Goal: Task Accomplishment & Management: Complete application form

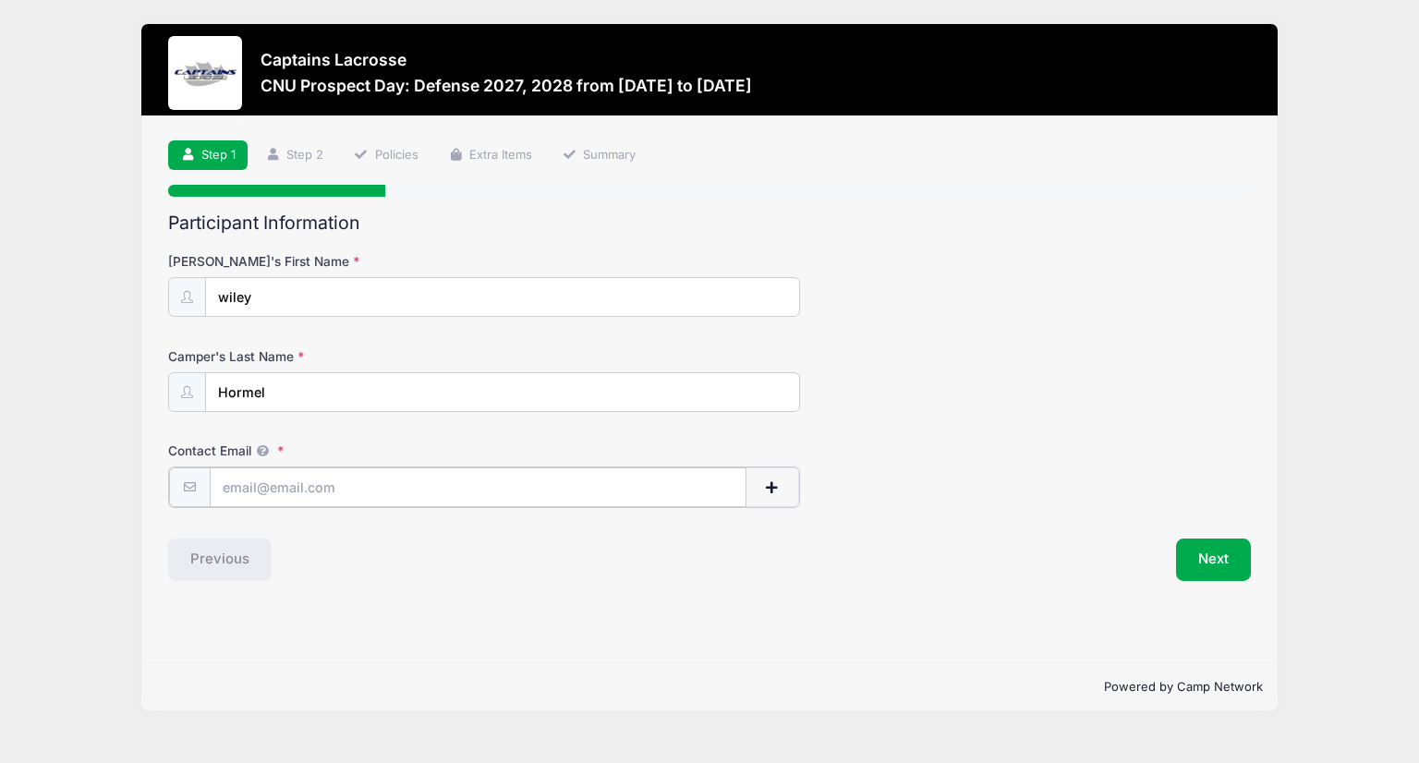
click at [306, 472] on input "Contact Email" at bounding box center [478, 487] width 537 height 40
type input "[EMAIL_ADDRESS][DOMAIN_NAME]"
click at [1212, 559] on button "Next" at bounding box center [1213, 558] width 75 height 42
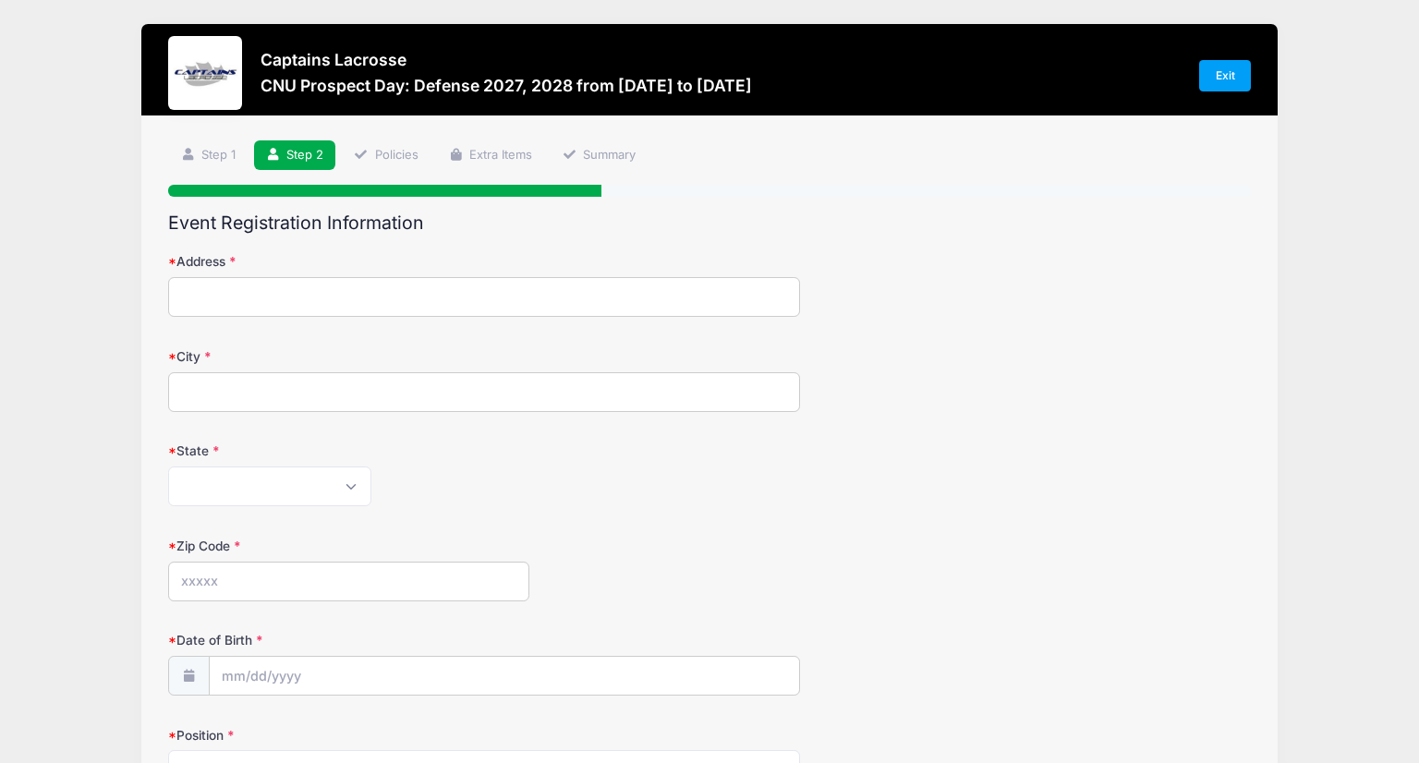
click at [358, 294] on input "Address" at bounding box center [483, 297] width 631 height 40
type input "[STREET_ADDRESS]"
type input "Bridgewater"
select select "VA"
type input "22812"
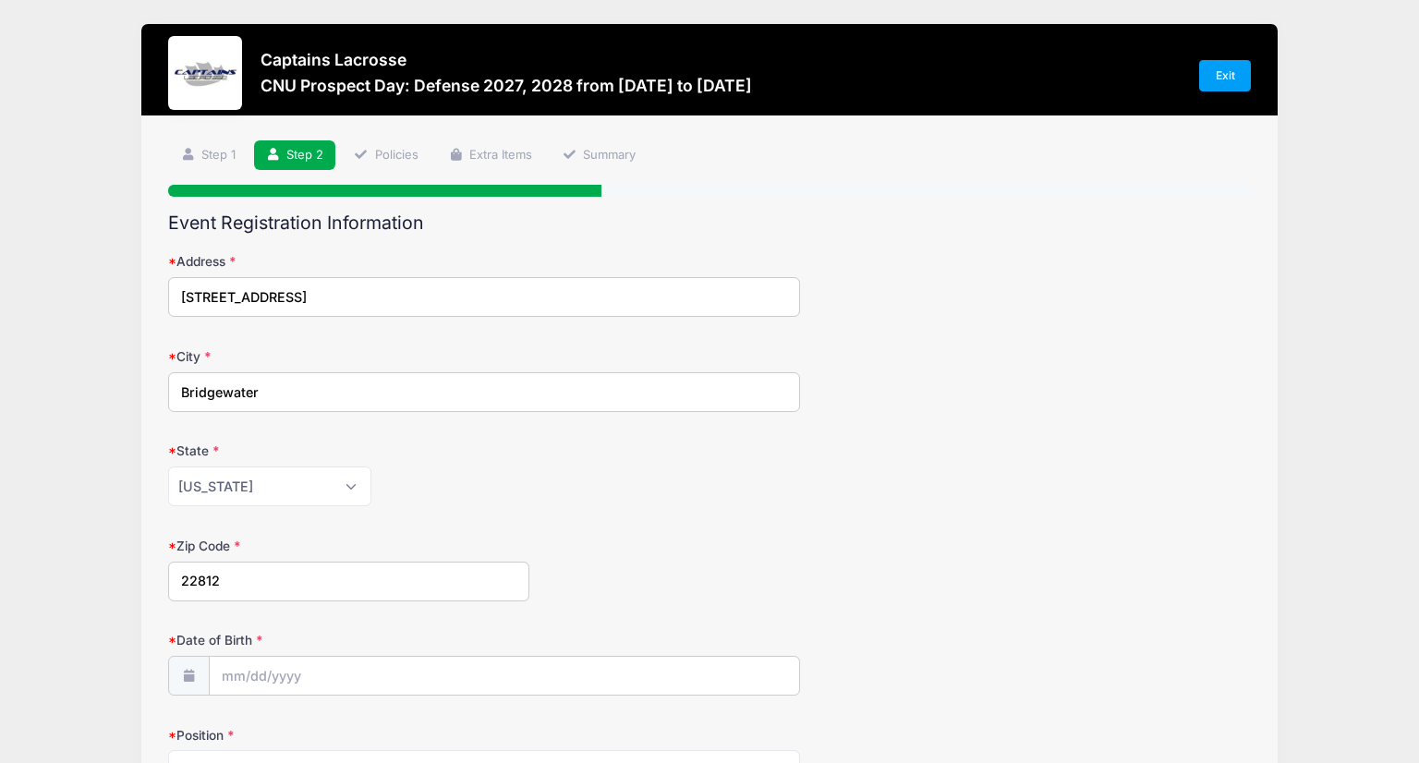
type input "[PHONE_NUMBER]"
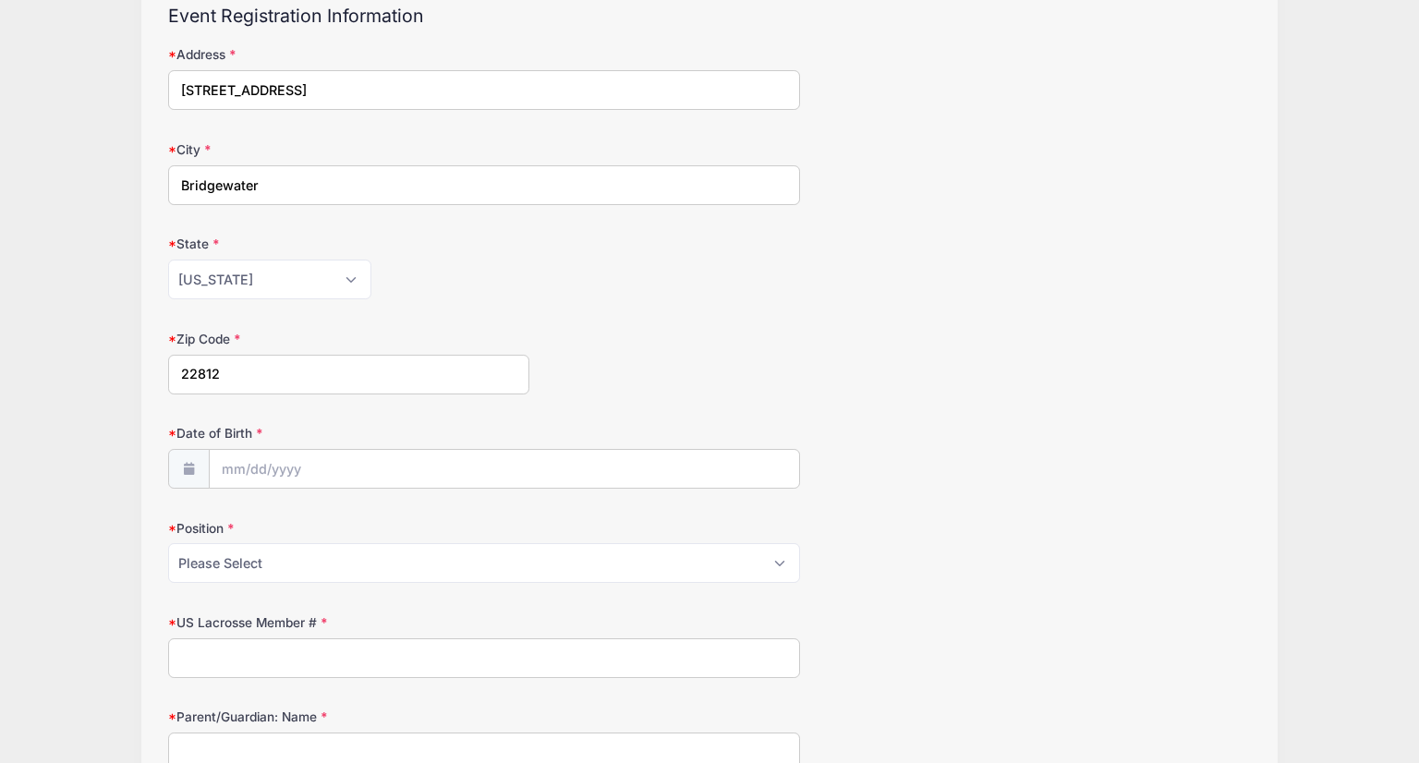
scroll to position [207, 0]
click at [249, 471] on input "Date of Birth" at bounding box center [504, 470] width 589 height 40
click at [374, 151] on input "2025" at bounding box center [382, 147] width 60 height 28
click at [406, 143] on span at bounding box center [405, 140] width 13 height 14
click at [404, 150] on span at bounding box center [405, 154] width 13 height 14
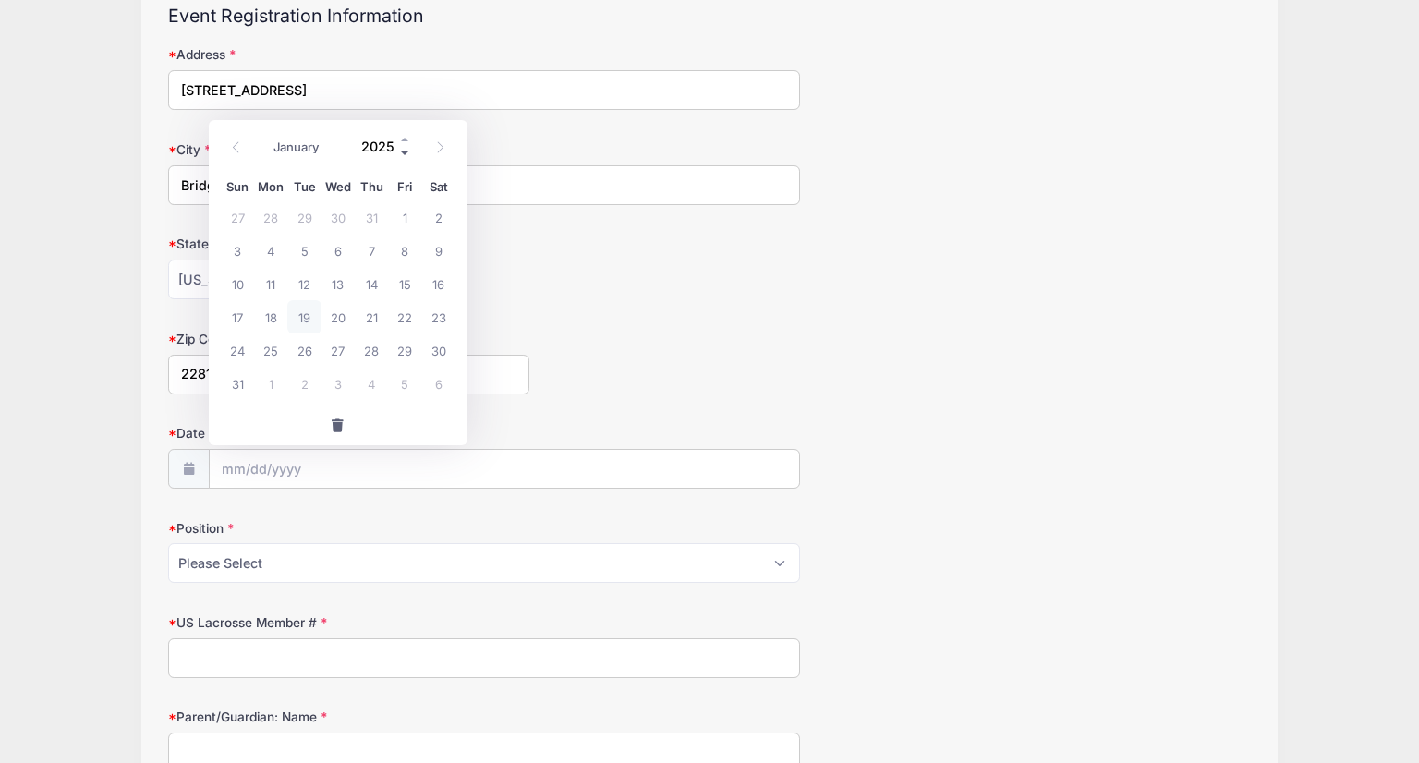
click at [404, 150] on span at bounding box center [405, 154] width 13 height 14
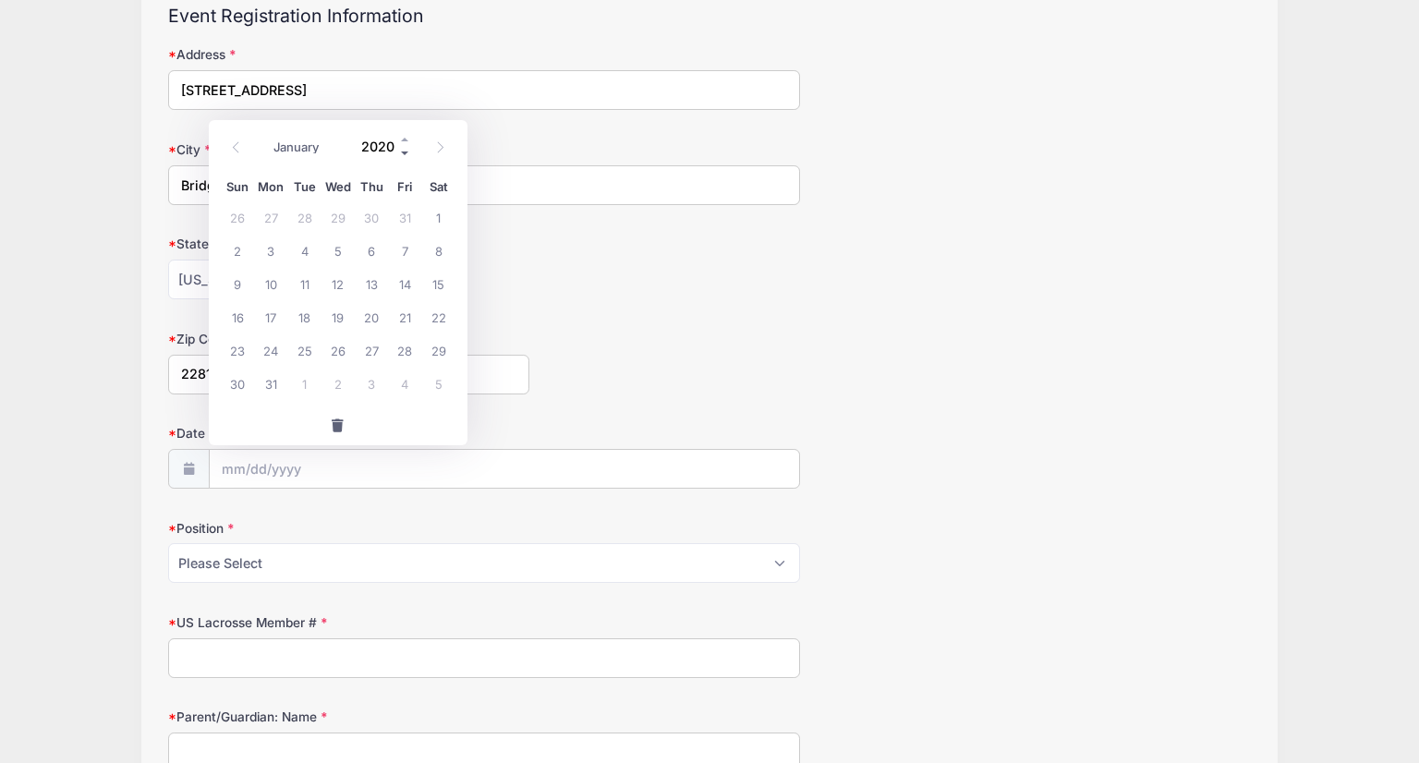
click at [404, 150] on span at bounding box center [405, 154] width 13 height 14
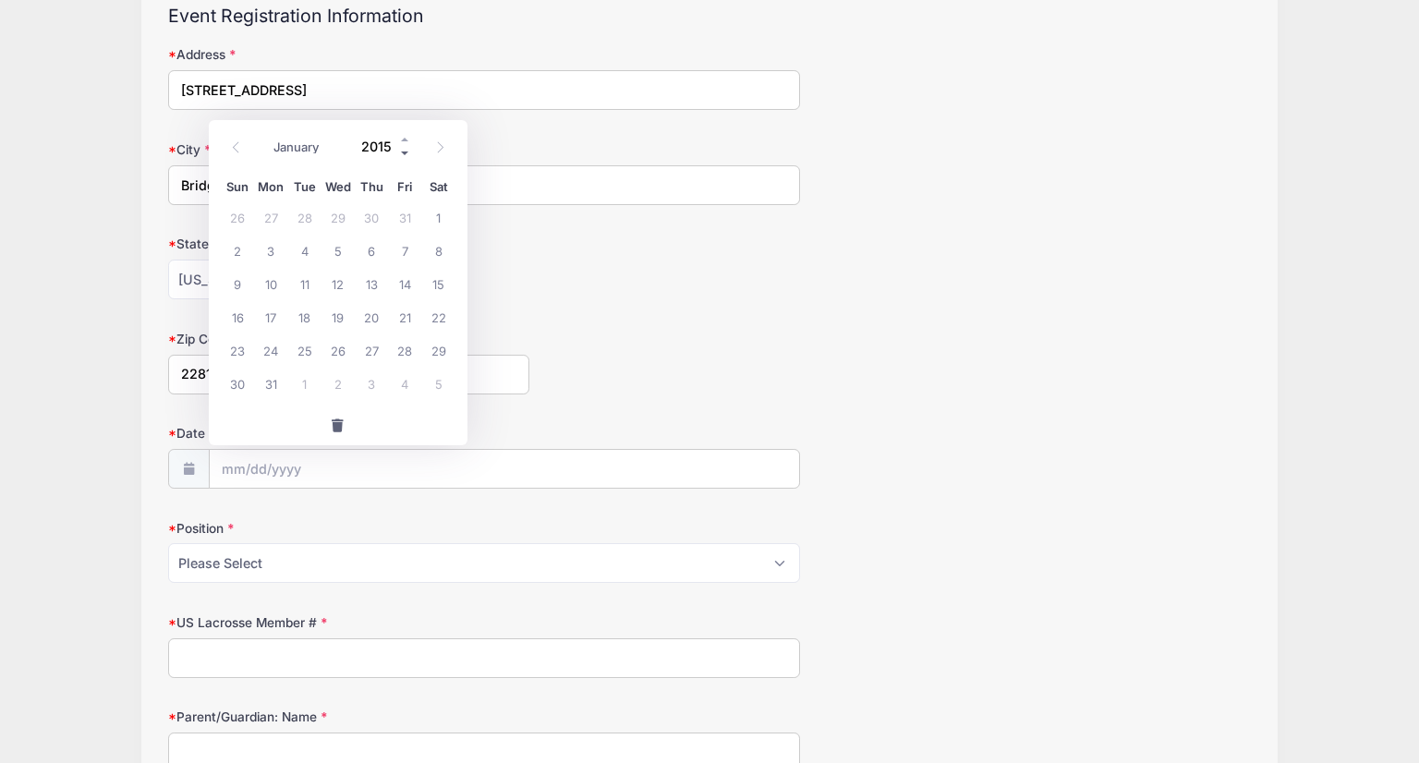
click at [404, 150] on span at bounding box center [405, 154] width 13 height 14
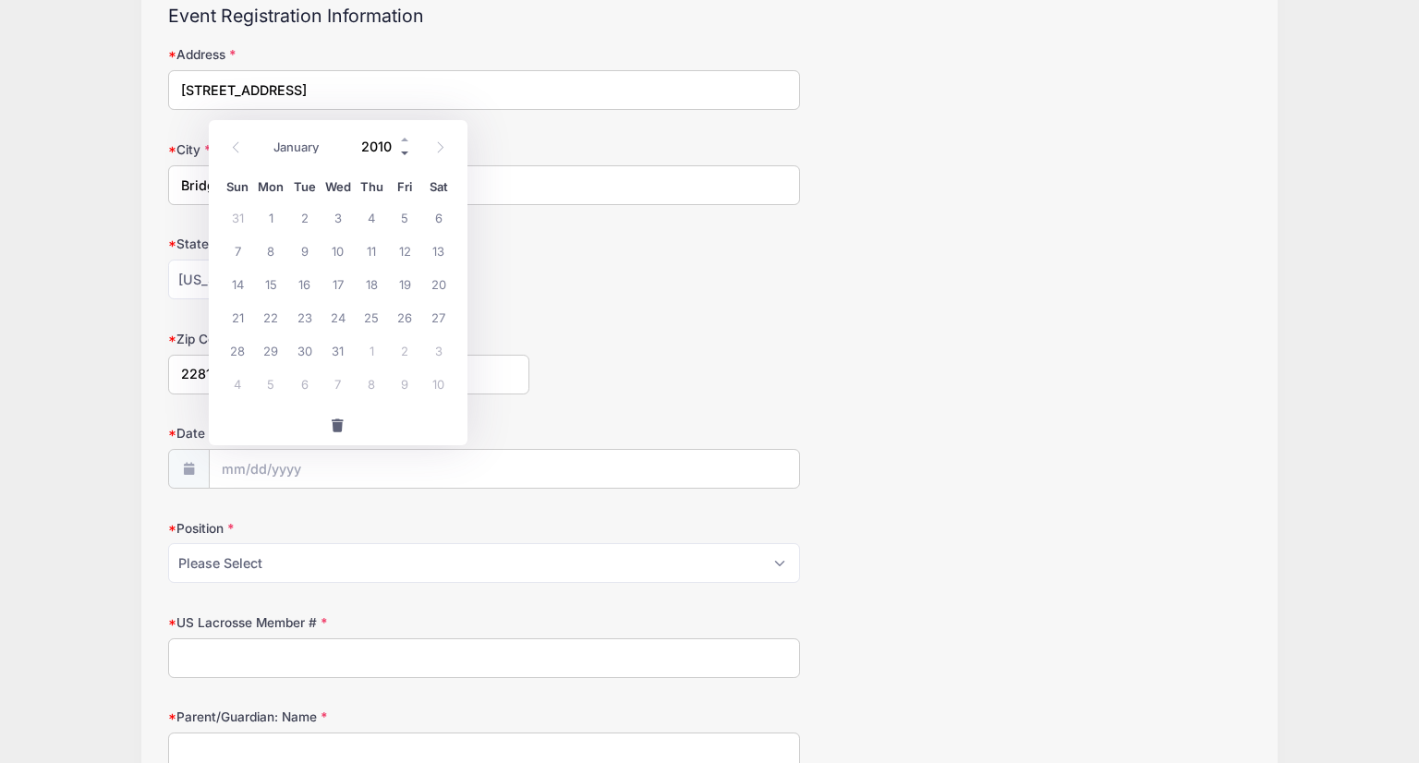
click at [404, 150] on span at bounding box center [405, 154] width 13 height 14
type input "2007"
click at [296, 136] on select "January February March April May June July August September October November De…" at bounding box center [305, 148] width 82 height 24
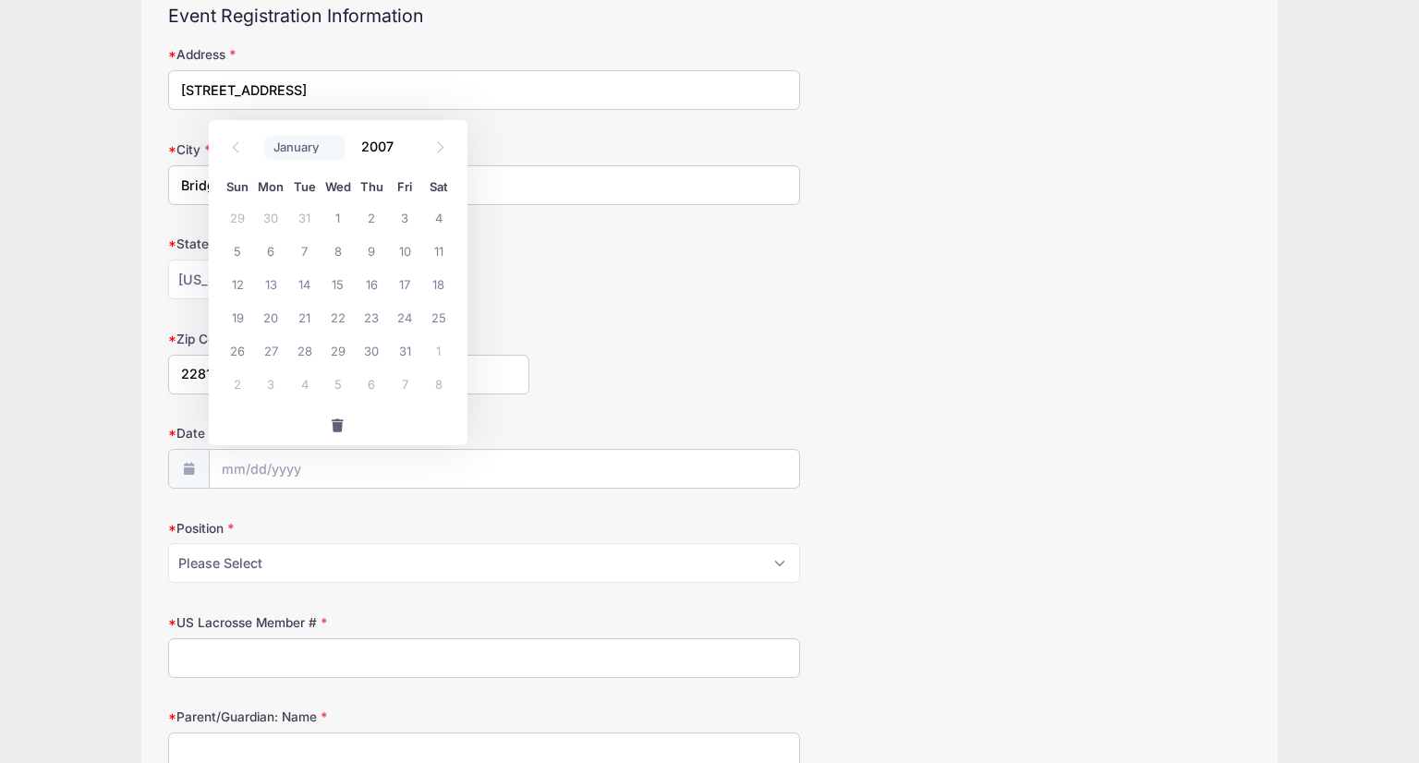
select select "10"
click at [264, 136] on select "January February March April May June July August September October November De…" at bounding box center [305, 148] width 82 height 24
click at [336, 356] on span "28" at bounding box center [337, 349] width 33 height 33
type input "[DATE]"
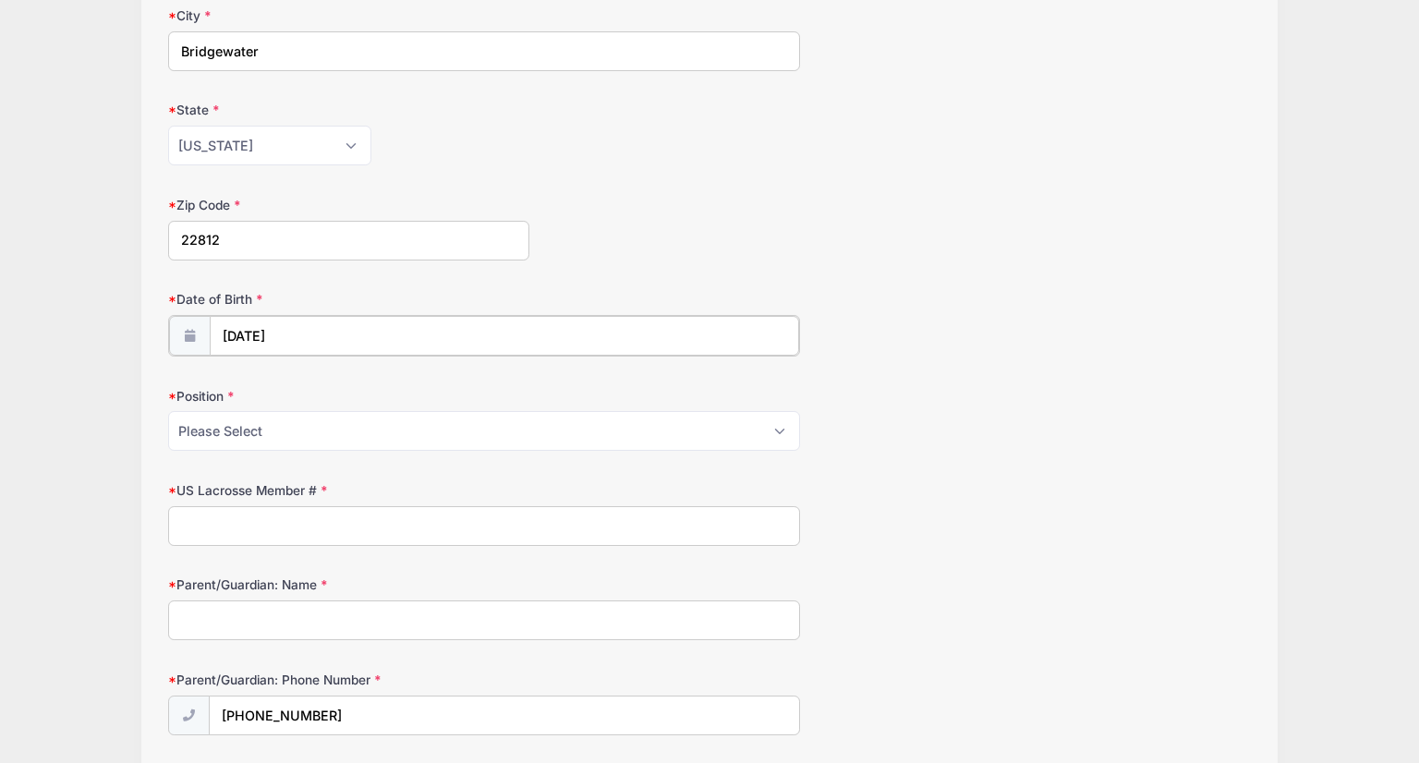
scroll to position [347, 0]
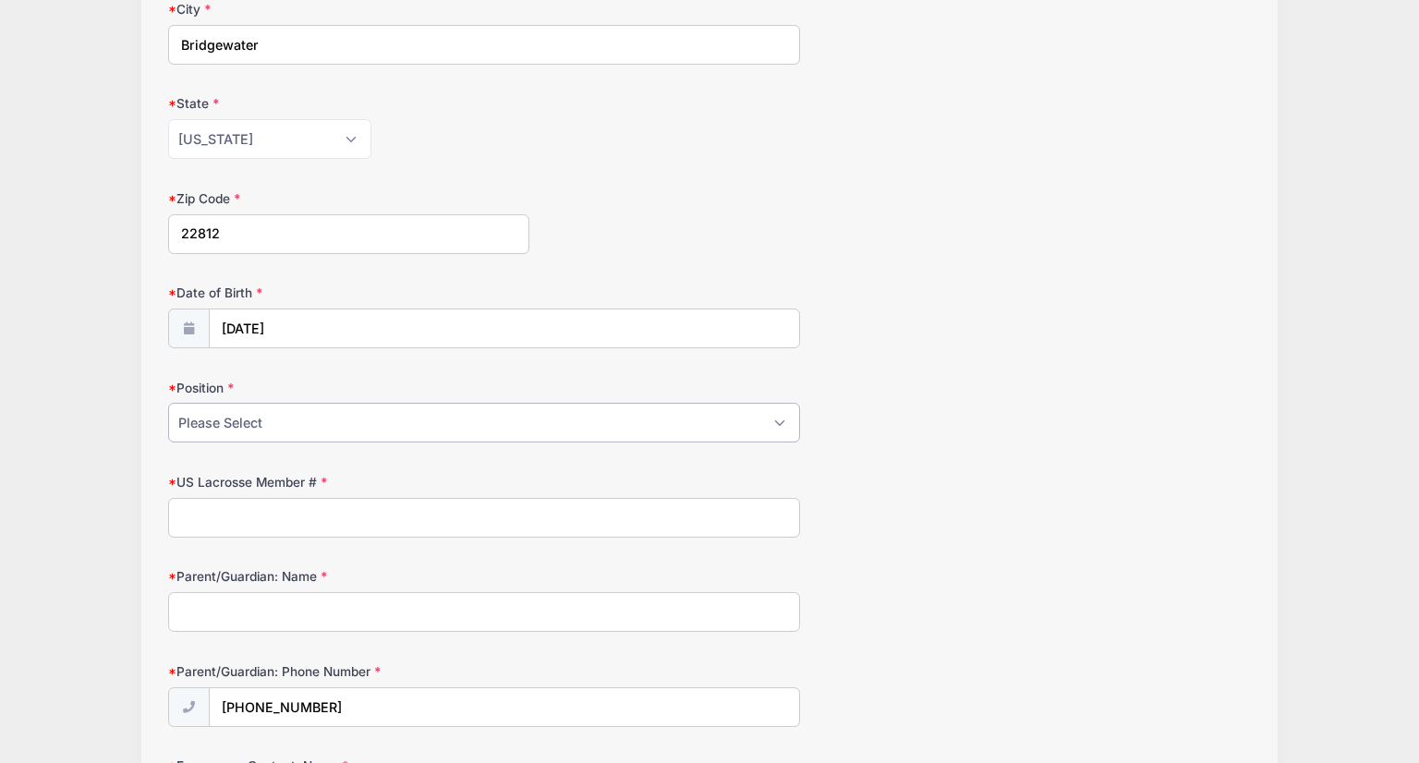
click at [229, 425] on select "Please Select Attack Defense Goalie Midfield" at bounding box center [483, 423] width 631 height 40
select select "Defense"
click at [168, 403] on select "Please Select Attack Defense Goalie Midfield" at bounding box center [483, 423] width 631 height 40
click at [254, 510] on input "US Lacrosse Member #" at bounding box center [483, 518] width 631 height 40
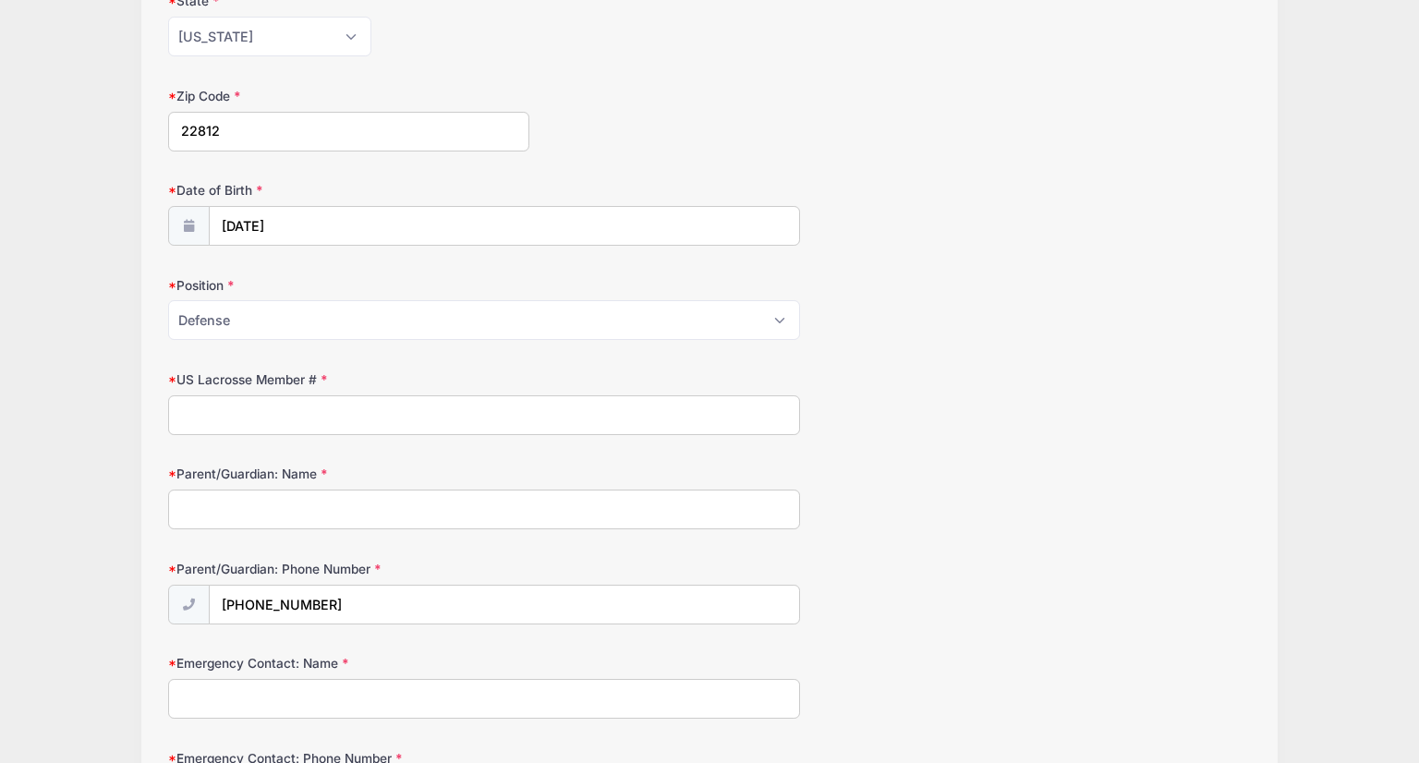
scroll to position [464, 0]
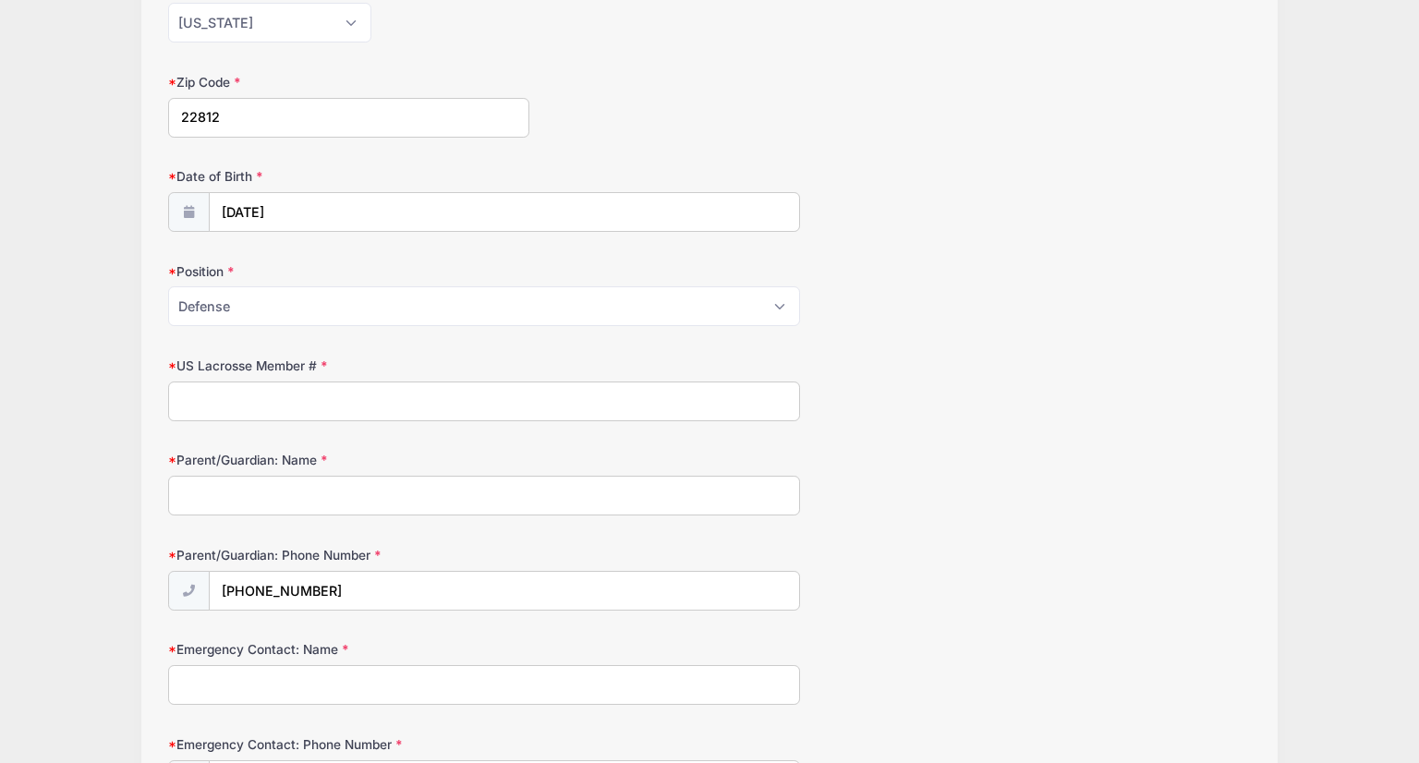
click at [364, 505] on input "Parent/Guardian: Name" at bounding box center [483, 496] width 631 height 40
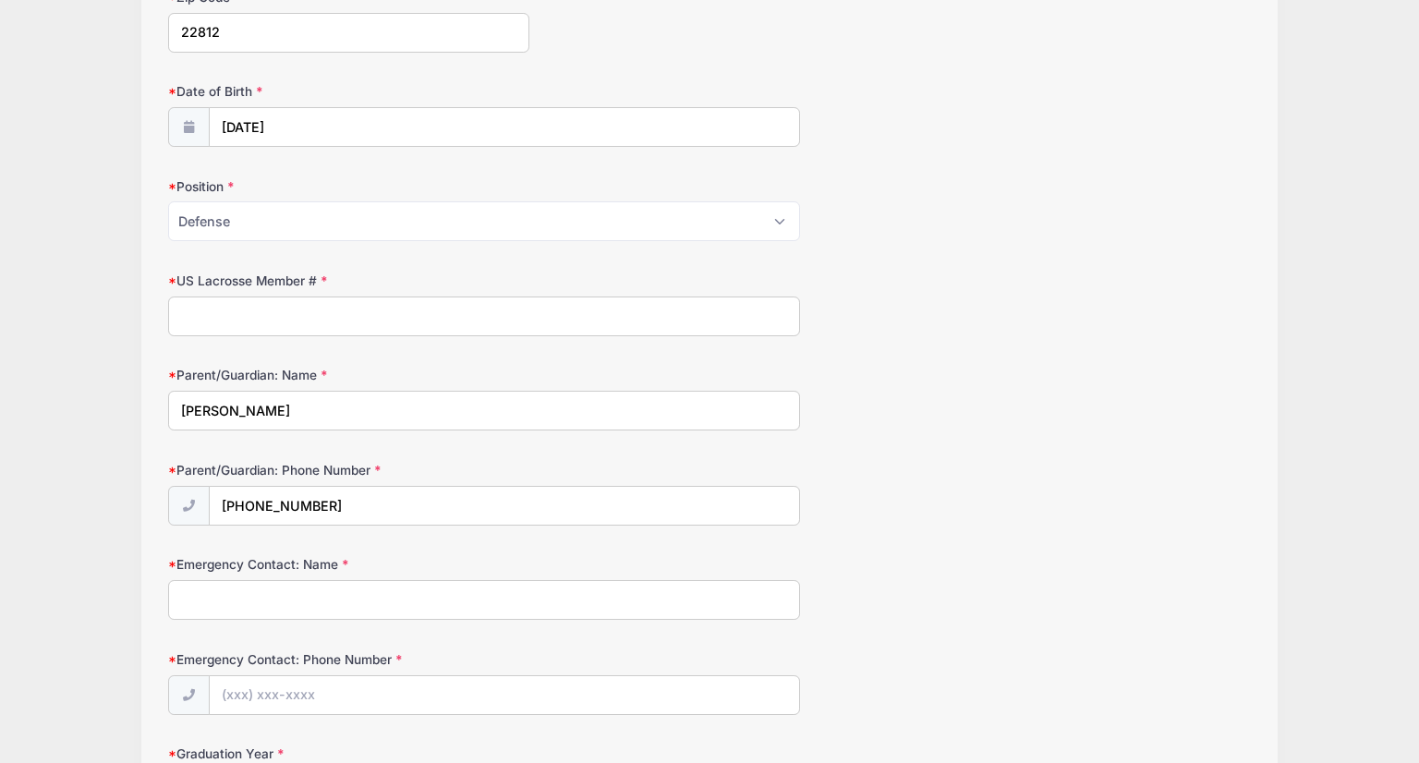
scroll to position [558, 0]
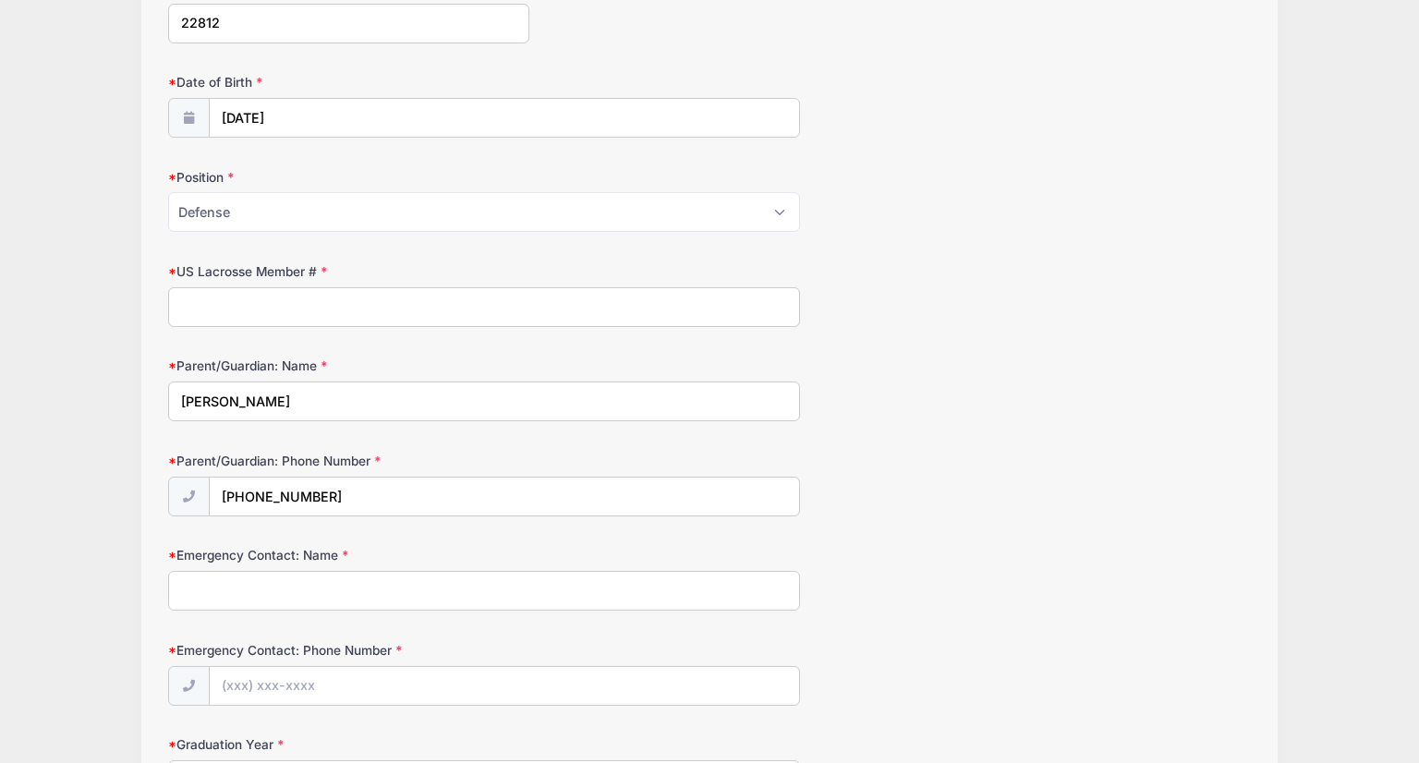
type input "[PERSON_NAME]"
click at [352, 491] on input "[PHONE_NUMBER]" at bounding box center [504, 498] width 589 height 40
type input "(540"
type input "[PHONE_NUMBER]"
click at [300, 594] on input "Emergency Contact: Name" at bounding box center [483, 591] width 631 height 40
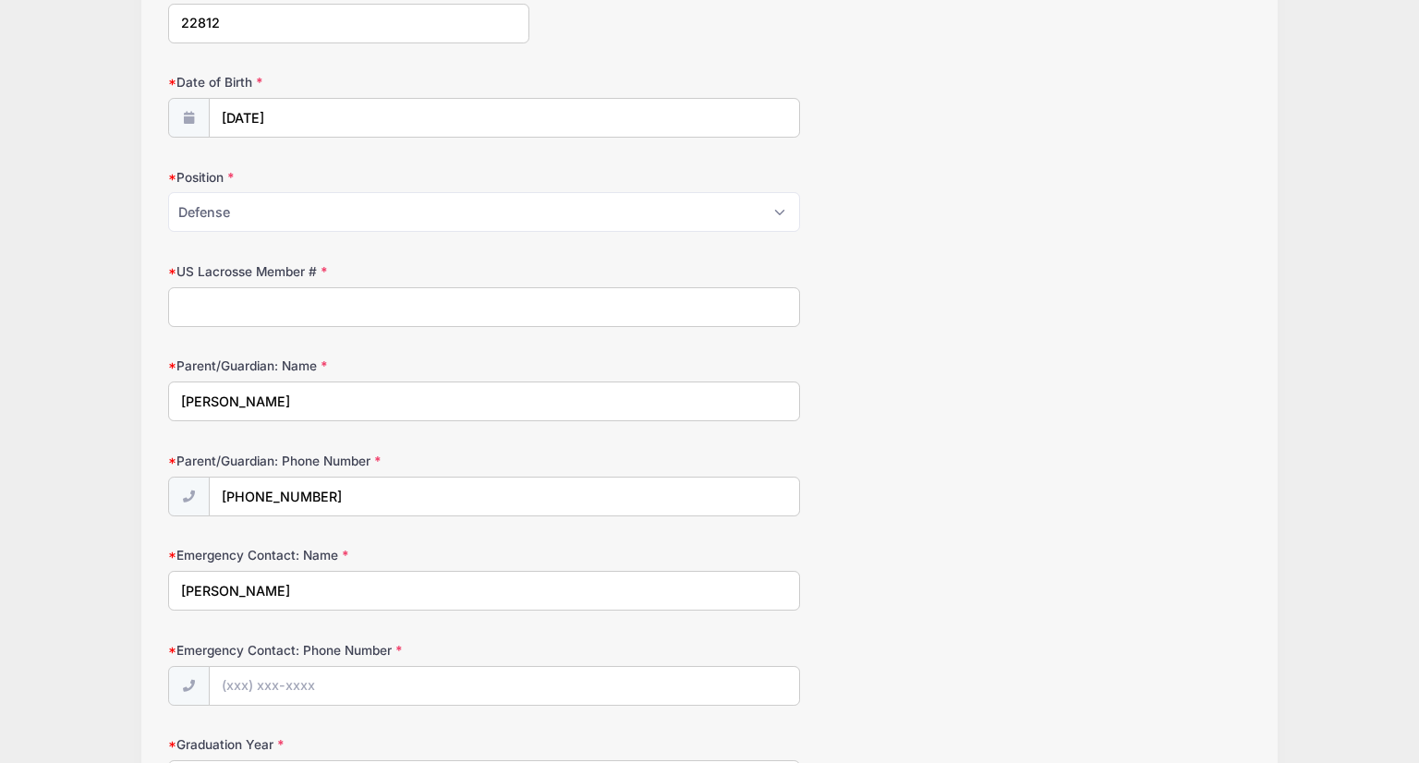
type input "[PERSON_NAME]"
click at [274, 678] on input "Emergency Contact: Phone Number" at bounding box center [504, 687] width 589 height 40
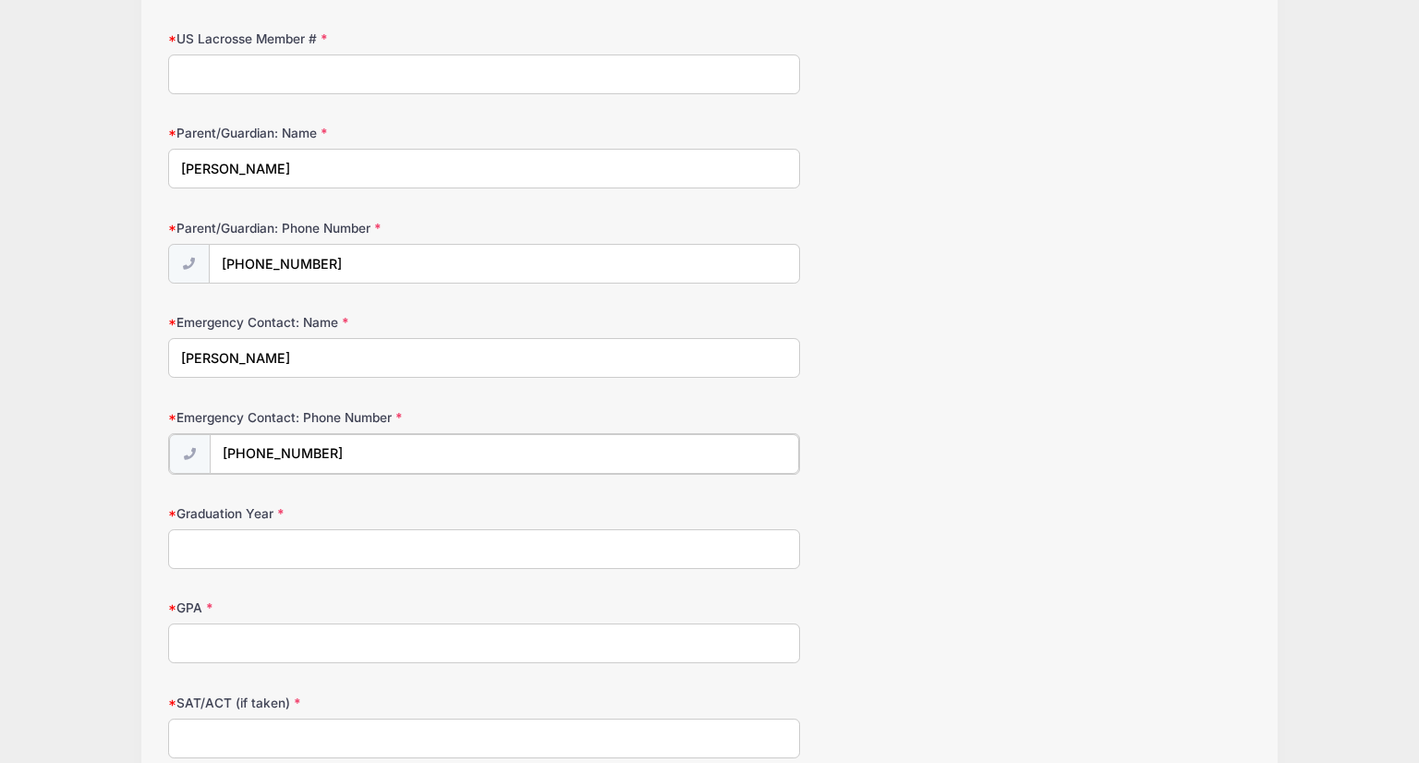
scroll to position [805, 0]
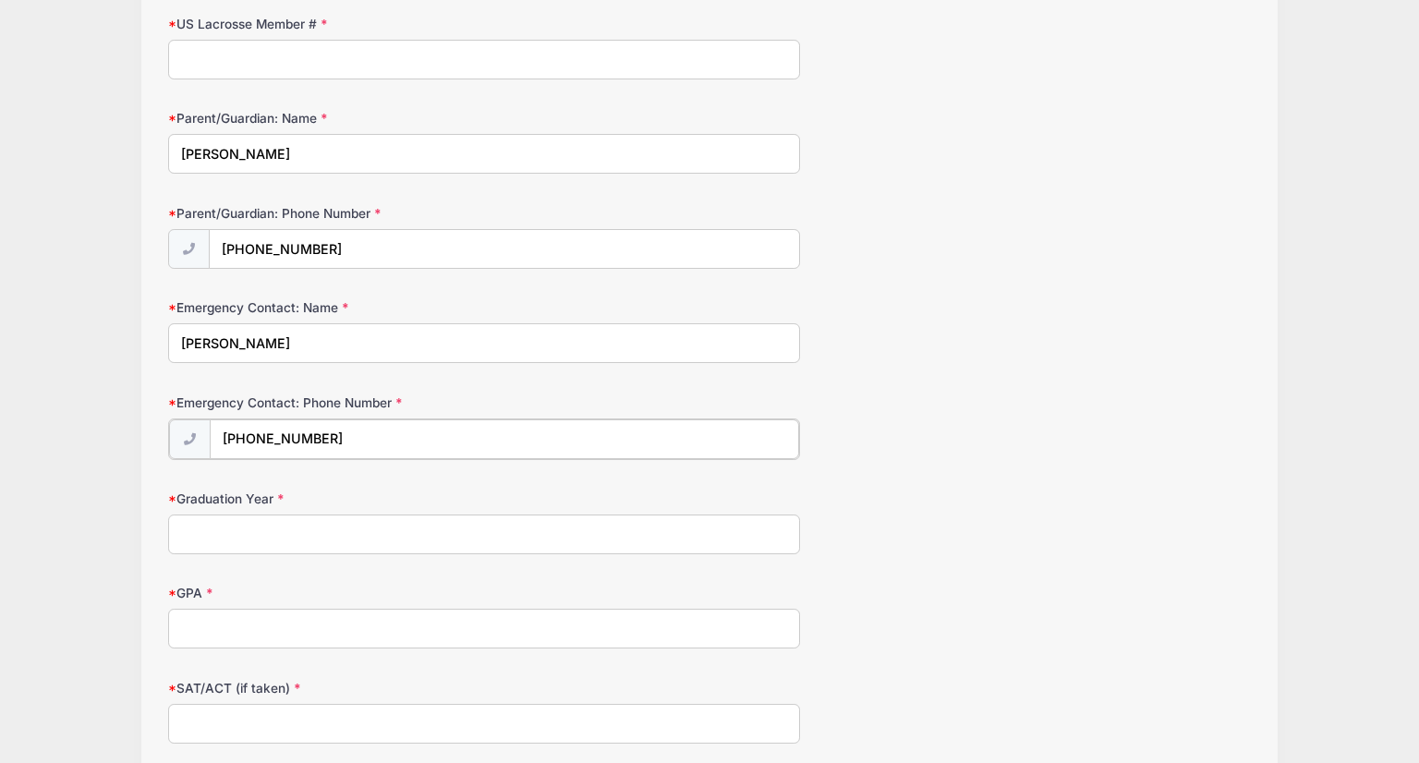
type input "[PHONE_NUMBER]"
click at [252, 534] on input "Graduation Year" at bounding box center [483, 533] width 631 height 40
type input "2026"
click at [235, 625] on input "GPA" at bounding box center [483, 627] width 631 height 40
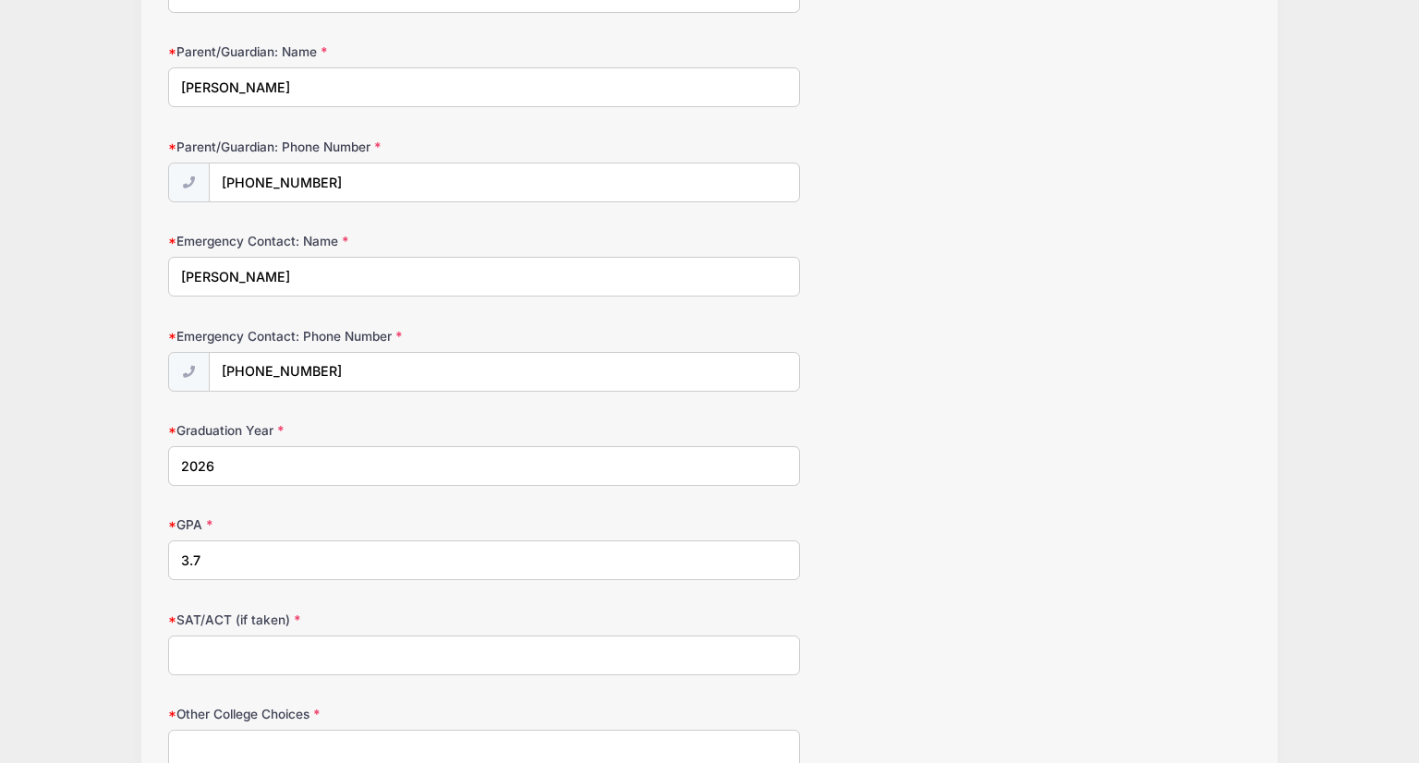
scroll to position [902, 0]
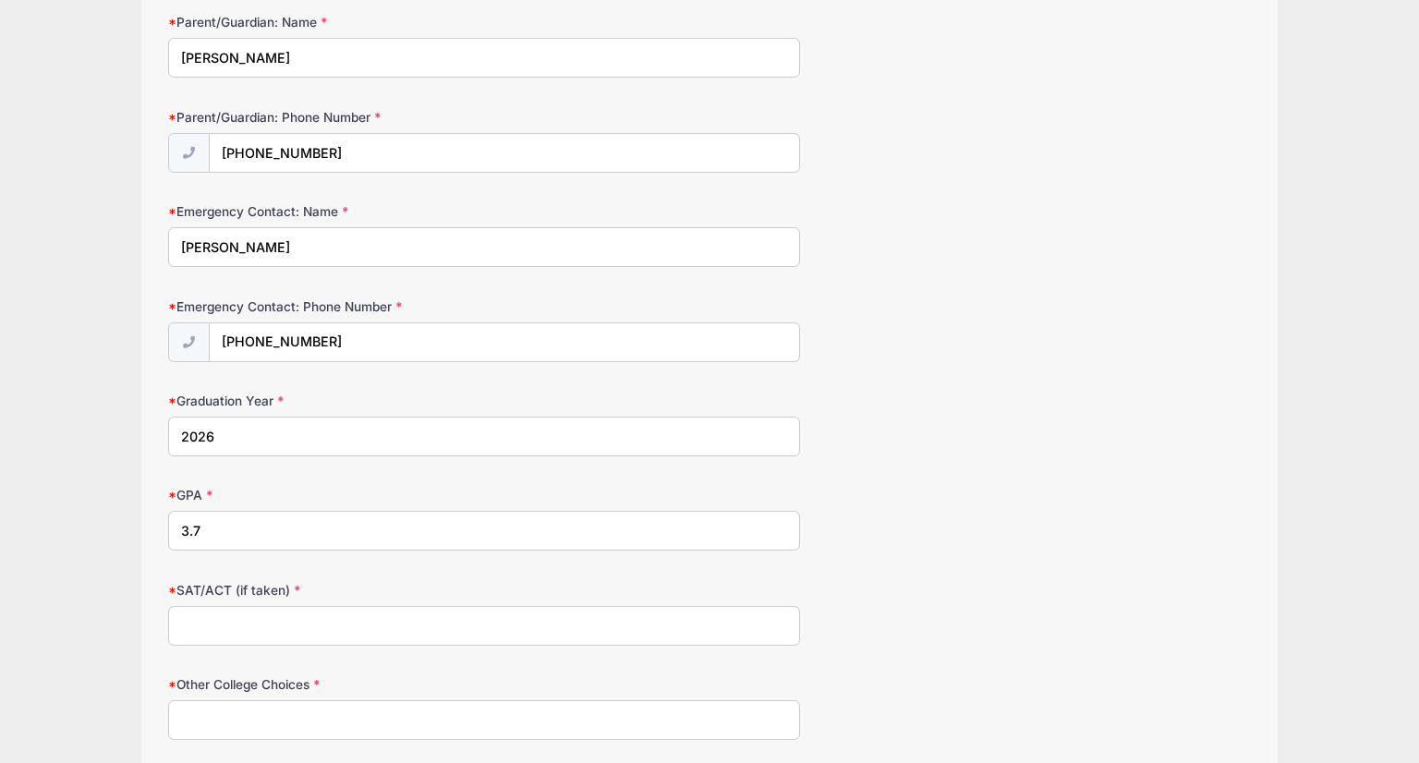
type input "3.7"
click at [229, 624] on input "SAT/ACT (if taken)" at bounding box center [483, 626] width 631 height 40
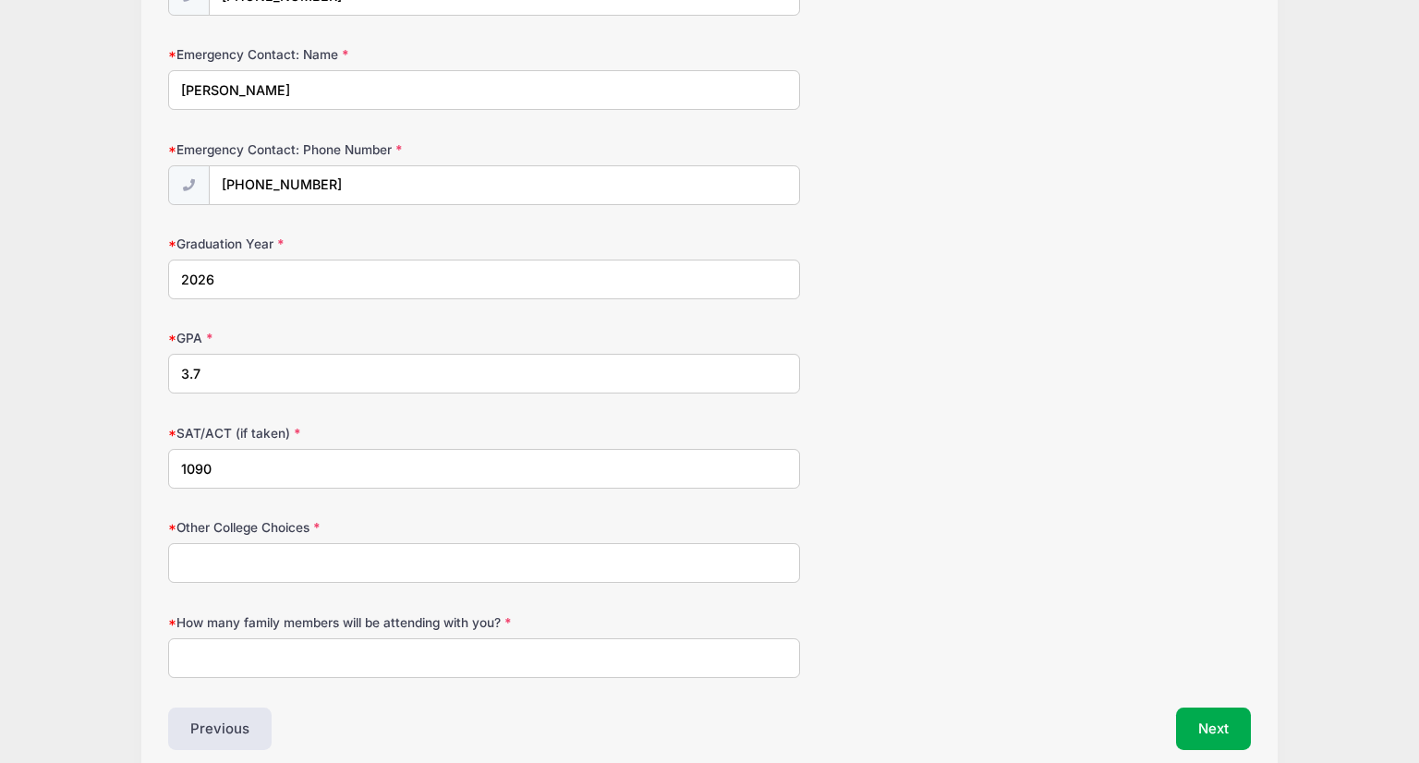
type input "1090"
click at [260, 547] on input "Other College Choices" at bounding box center [483, 563] width 631 height 40
type input "[GEOGRAPHIC_DATA], [GEOGRAPHIC_DATA][US_STATE], [GEOGRAPHIC_DATA]"
click at [371, 648] on input "How many family members will be attending with you?" at bounding box center [483, 658] width 631 height 40
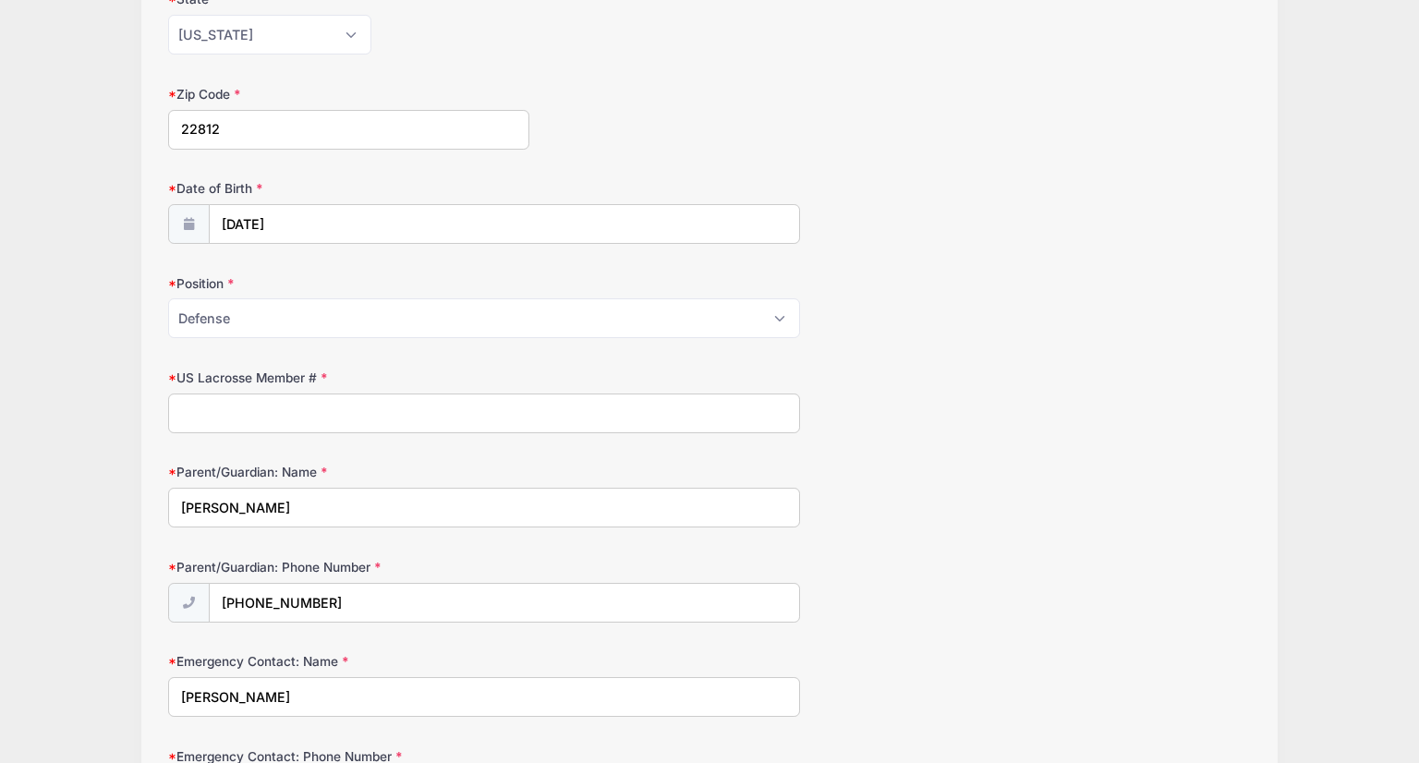
scroll to position [448, 0]
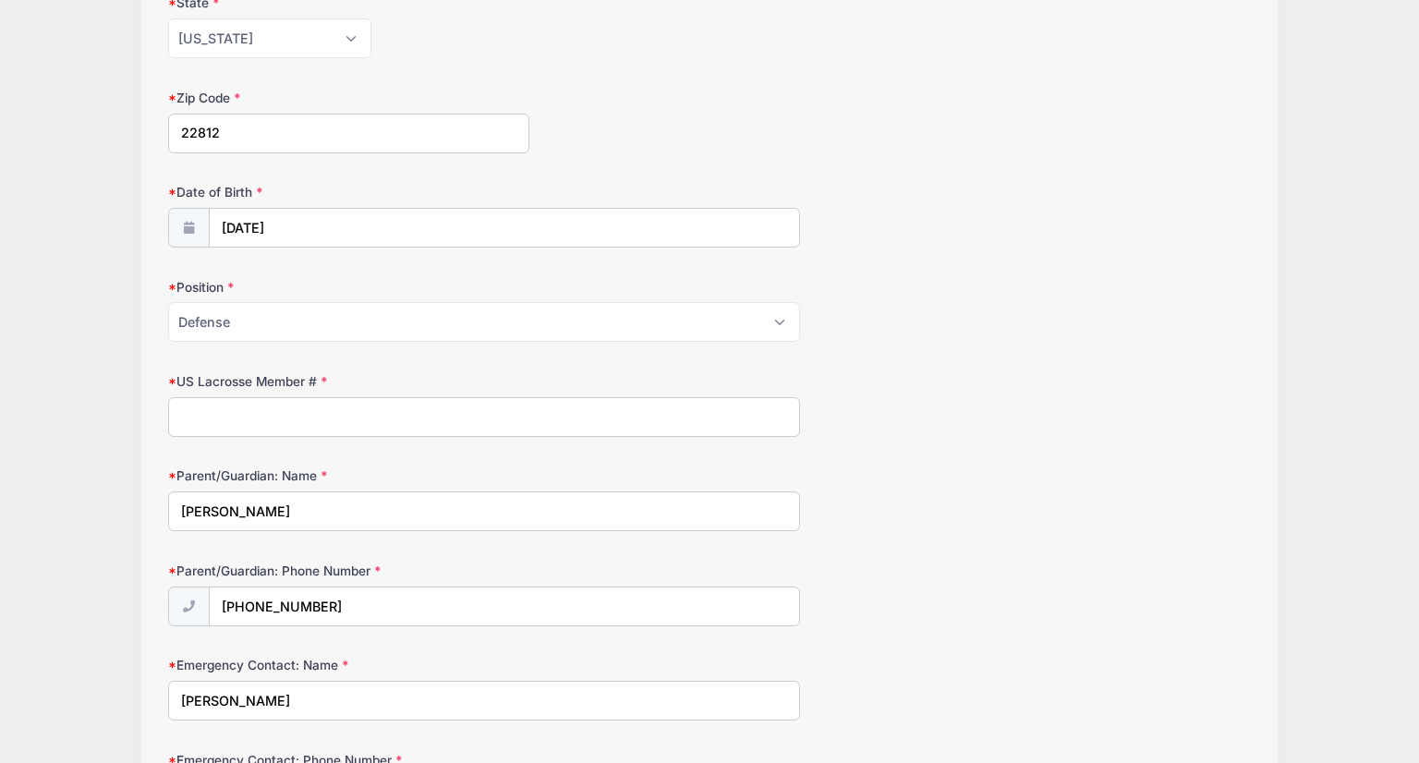
type input "Just me and my mom."
click at [369, 410] on input "US Lacrosse Member #" at bounding box center [483, 417] width 631 height 40
